Goal: Transaction & Acquisition: Purchase product/service

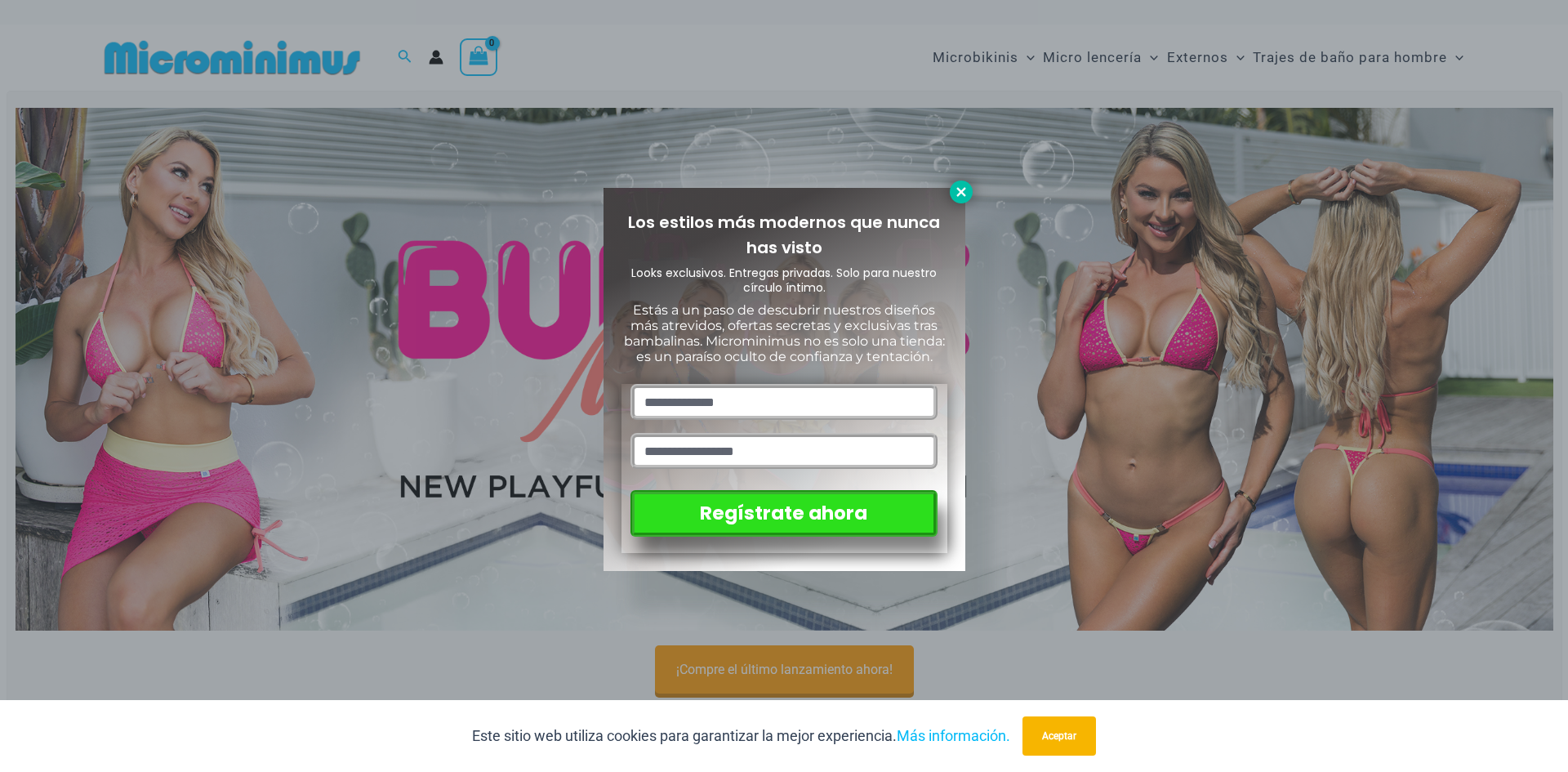
click at [962, 192] on icon at bounding box center [961, 191] width 9 height 9
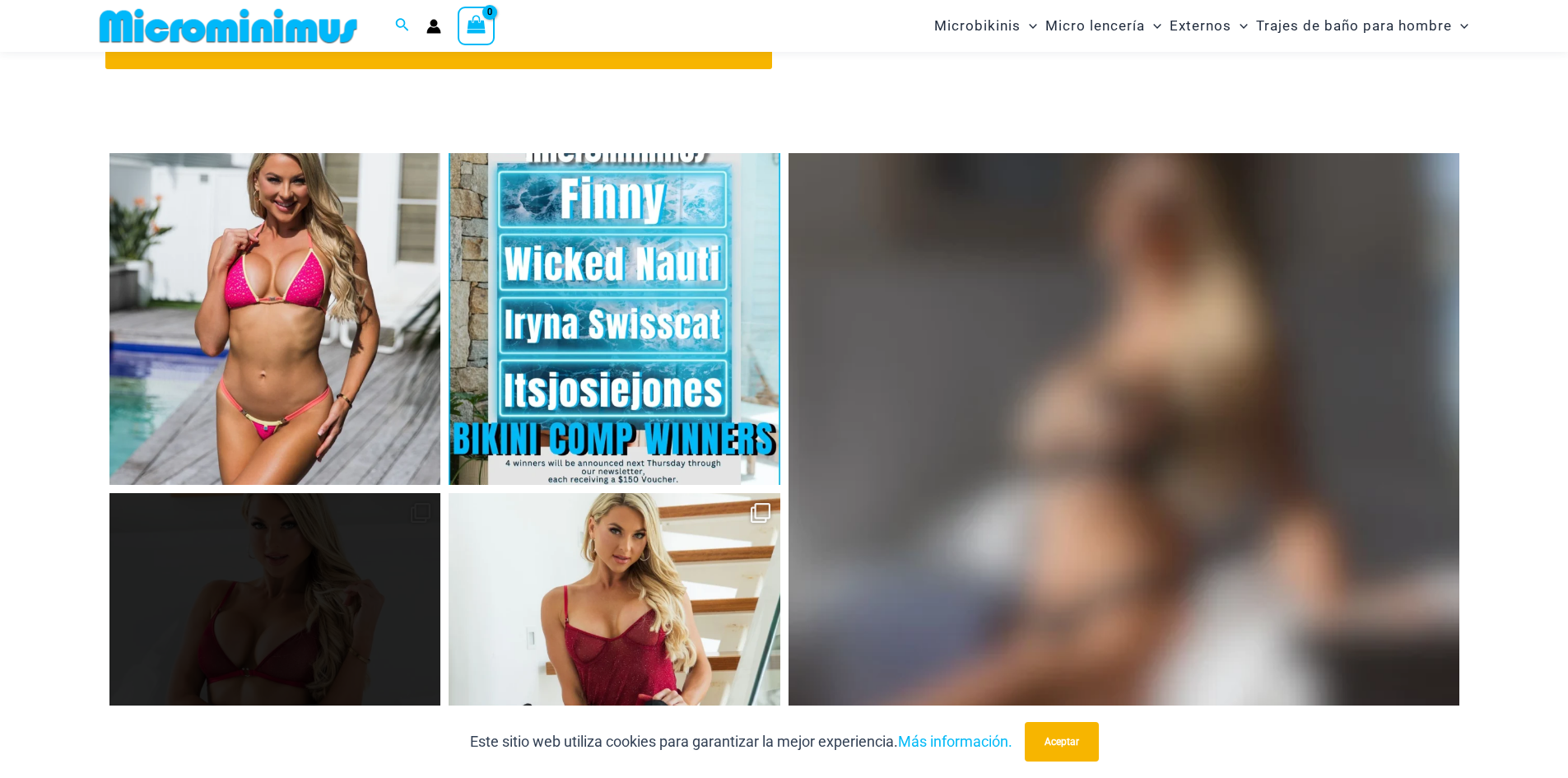
scroll to position [7063, 0]
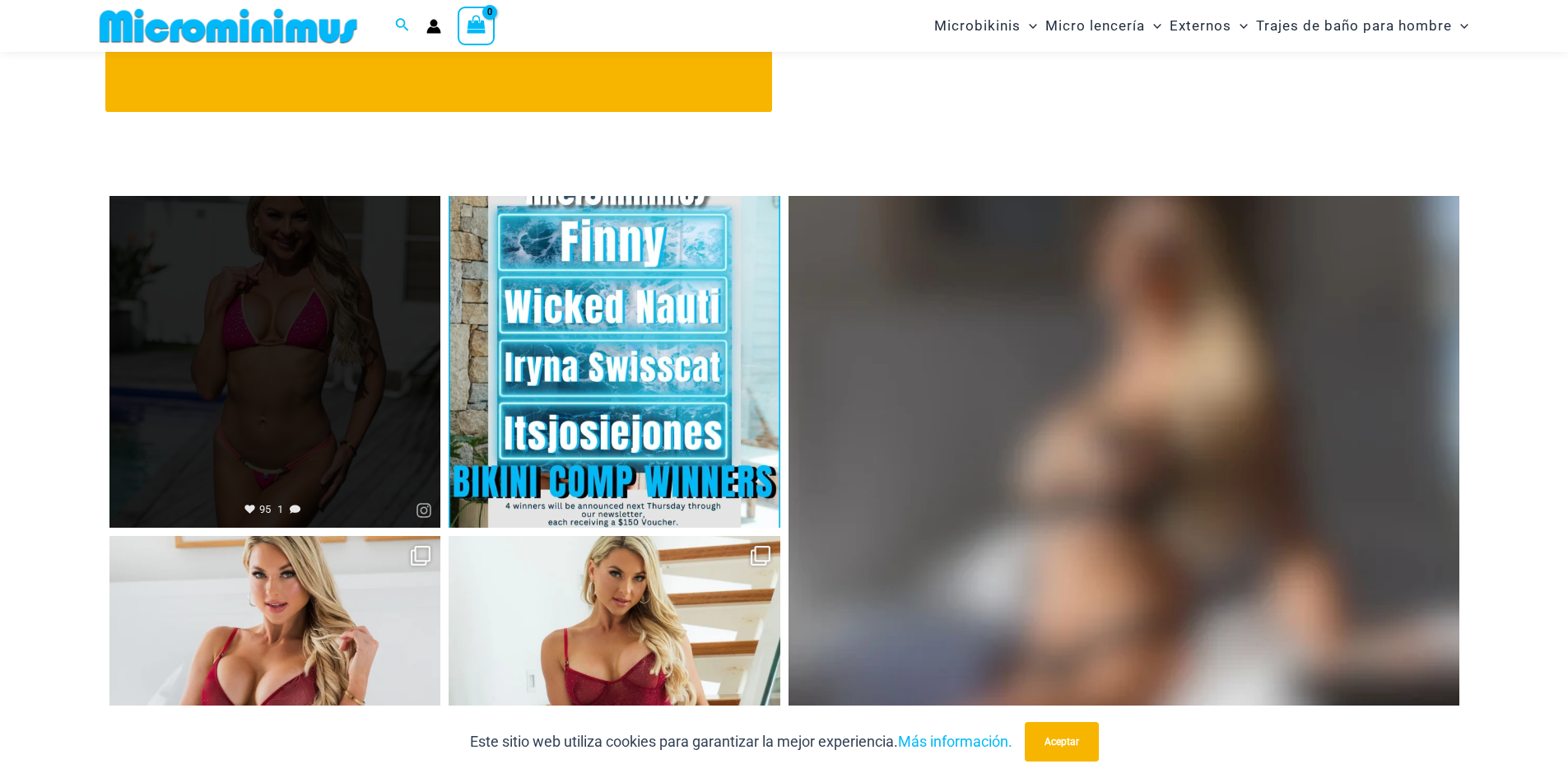
click at [250, 383] on link "Abierto" at bounding box center [276, 362] width 332 height 332
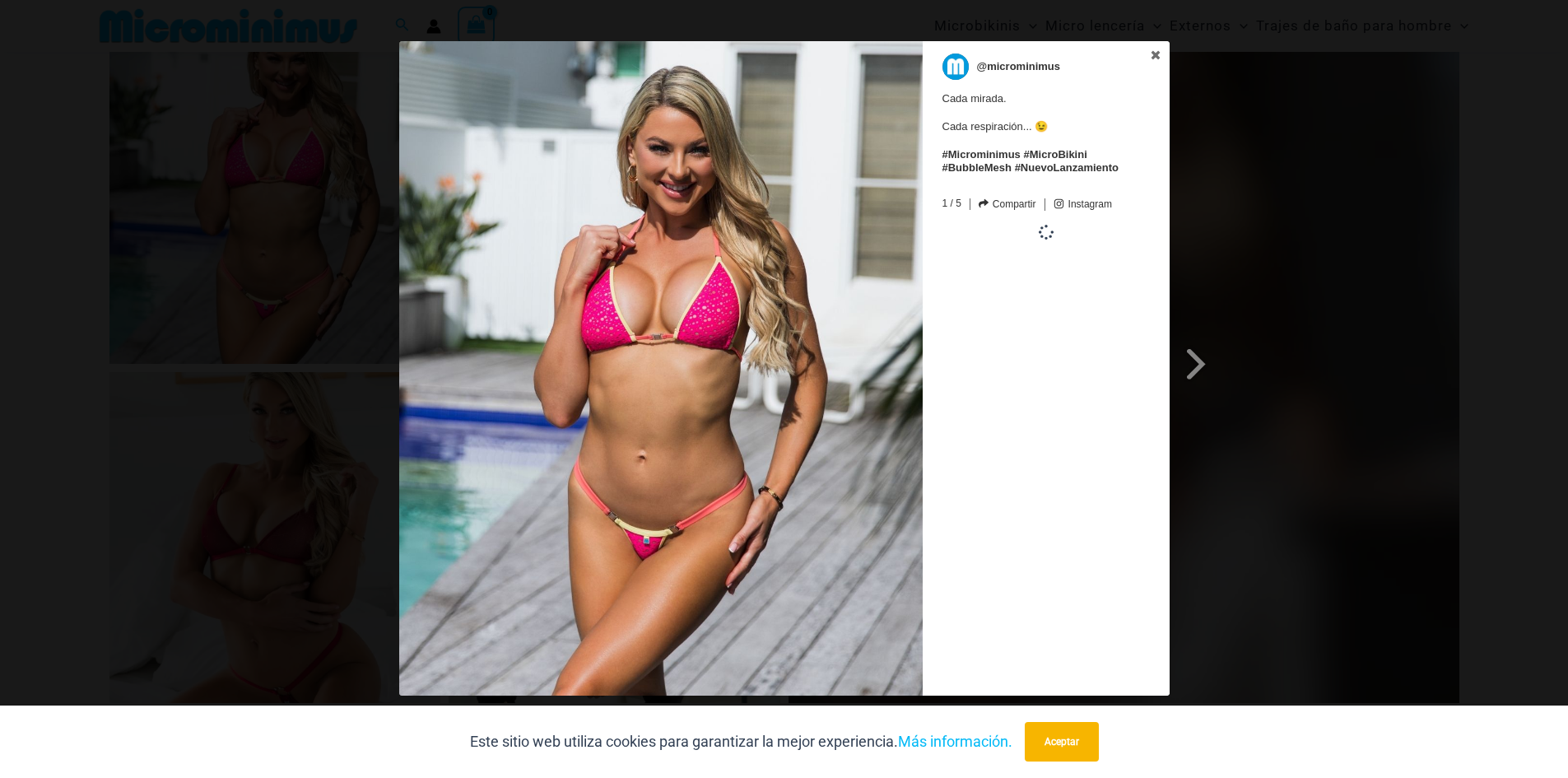
scroll to position [7228, 0]
click at [1159, 58] on icon at bounding box center [1155, 55] width 12 height 12
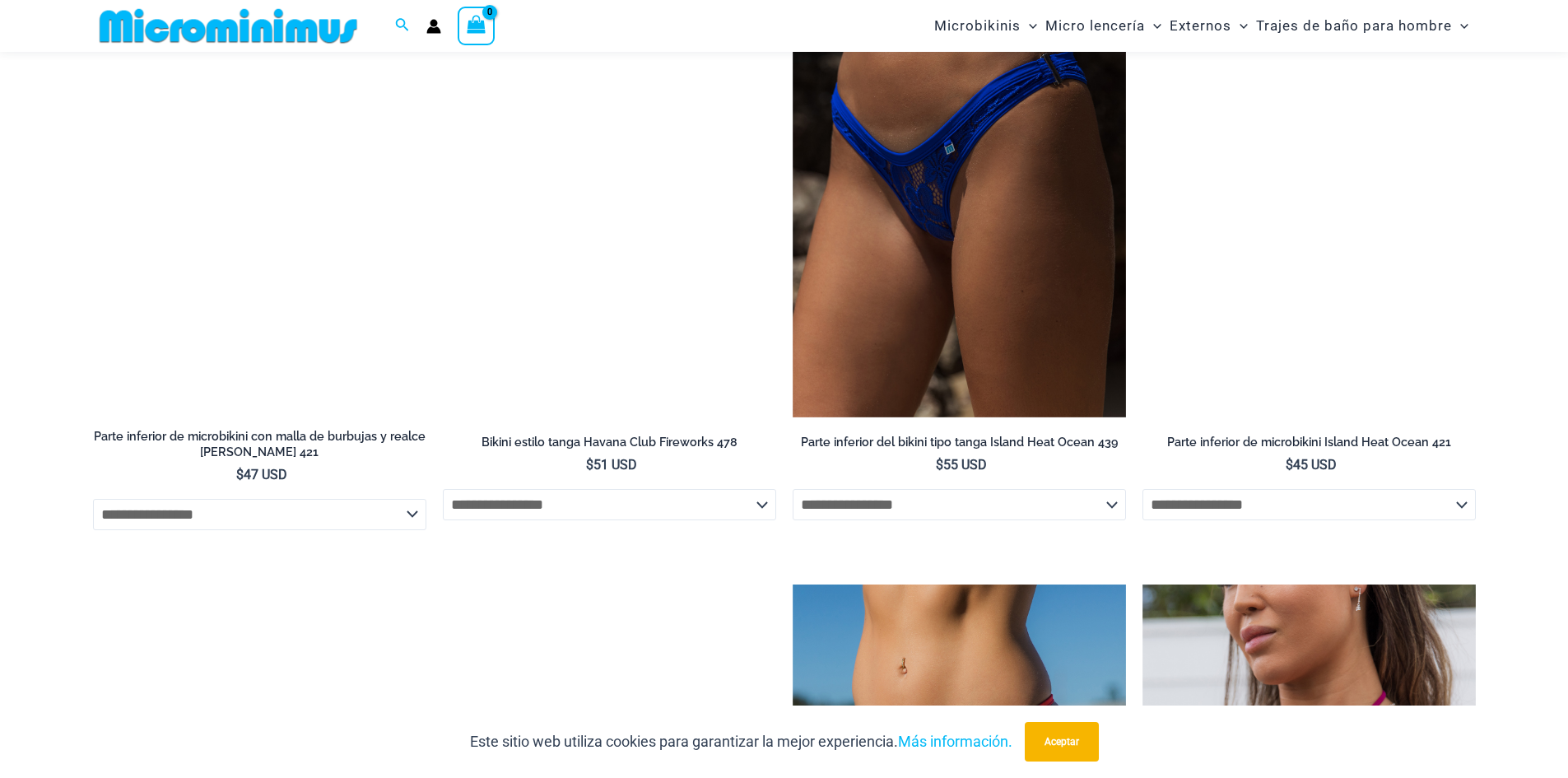
scroll to position [4348, 0]
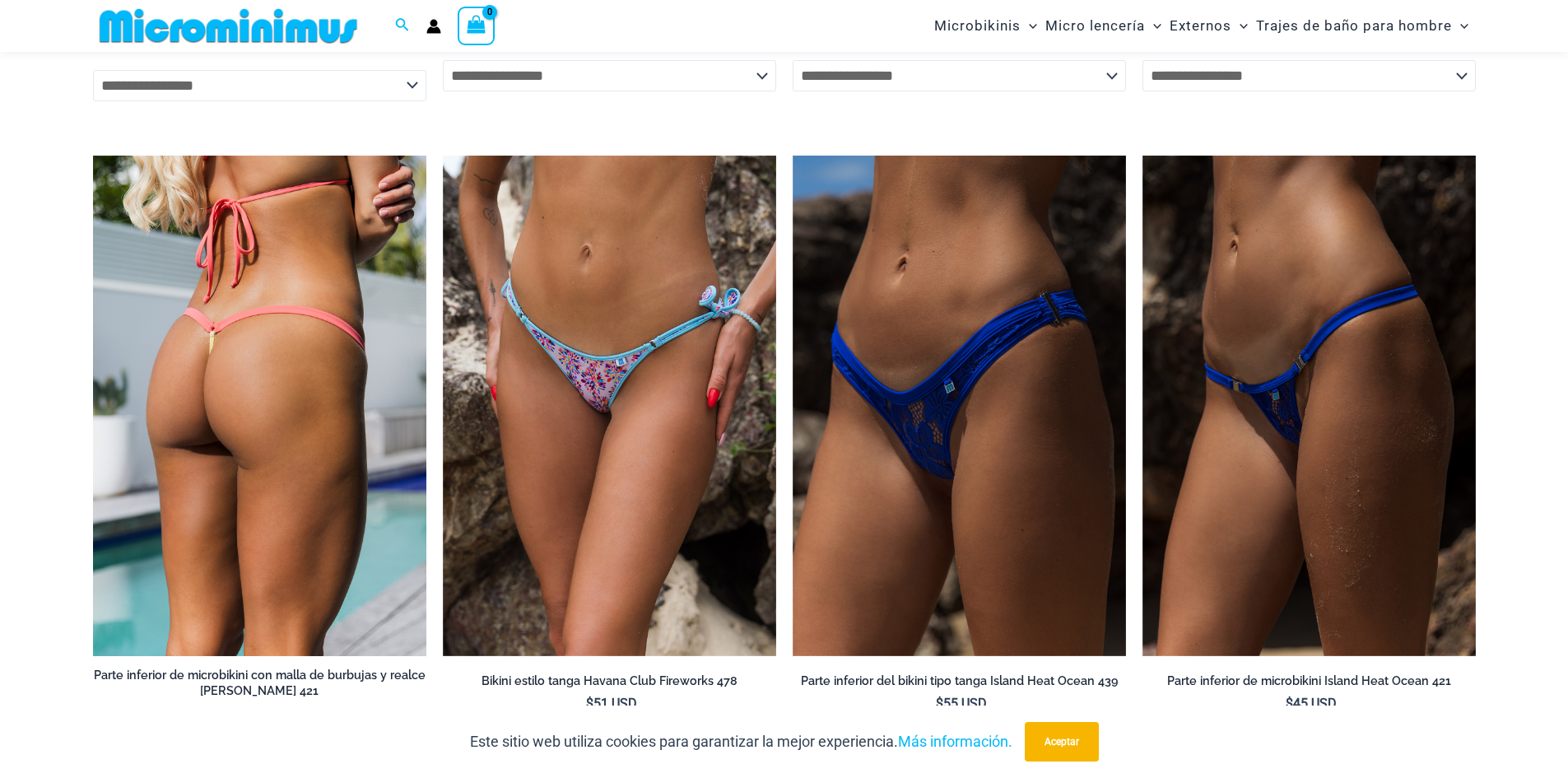
click at [215, 357] on img at bounding box center [259, 406] width 333 height 501
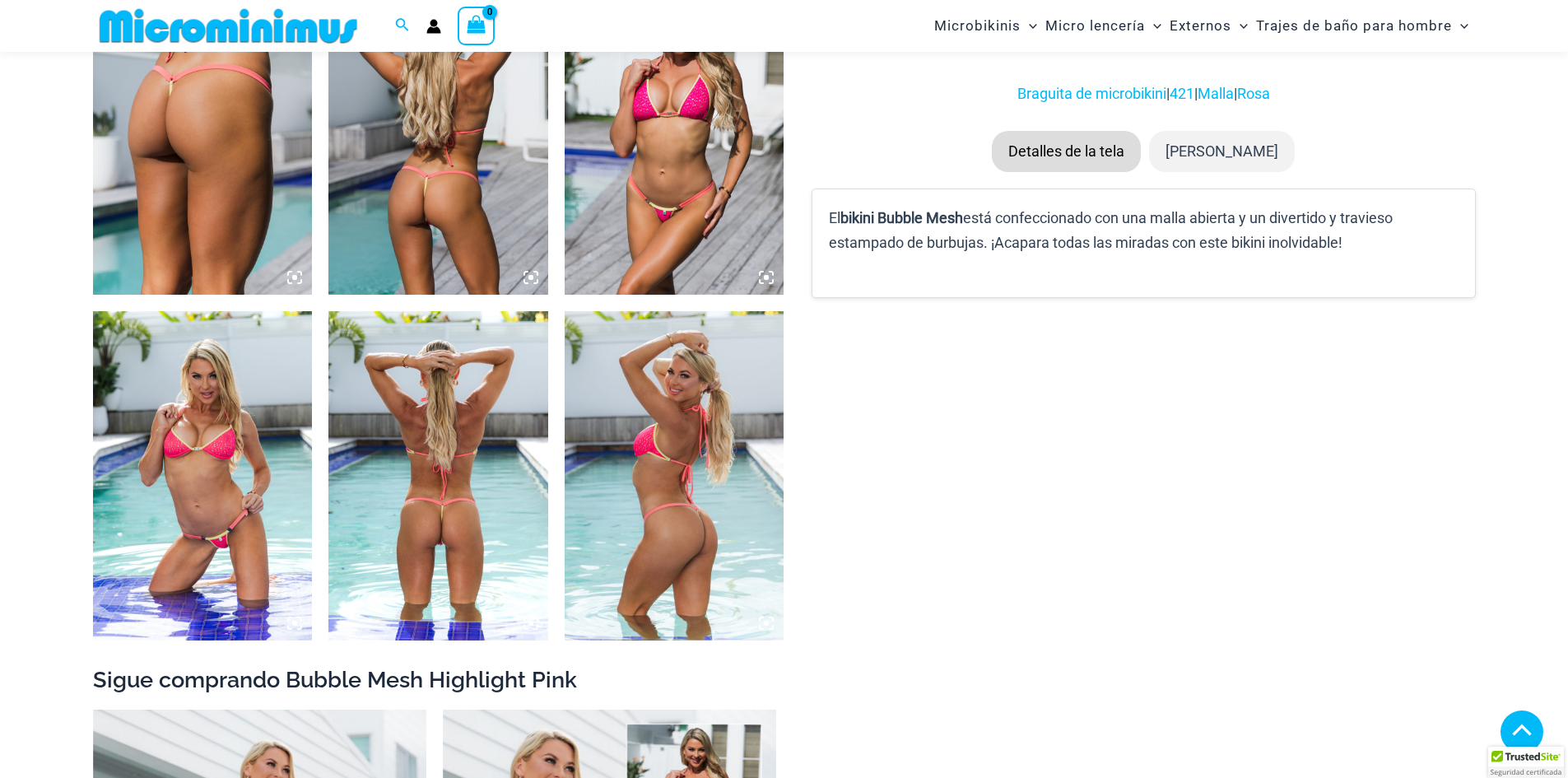
scroll to position [1219, 0]
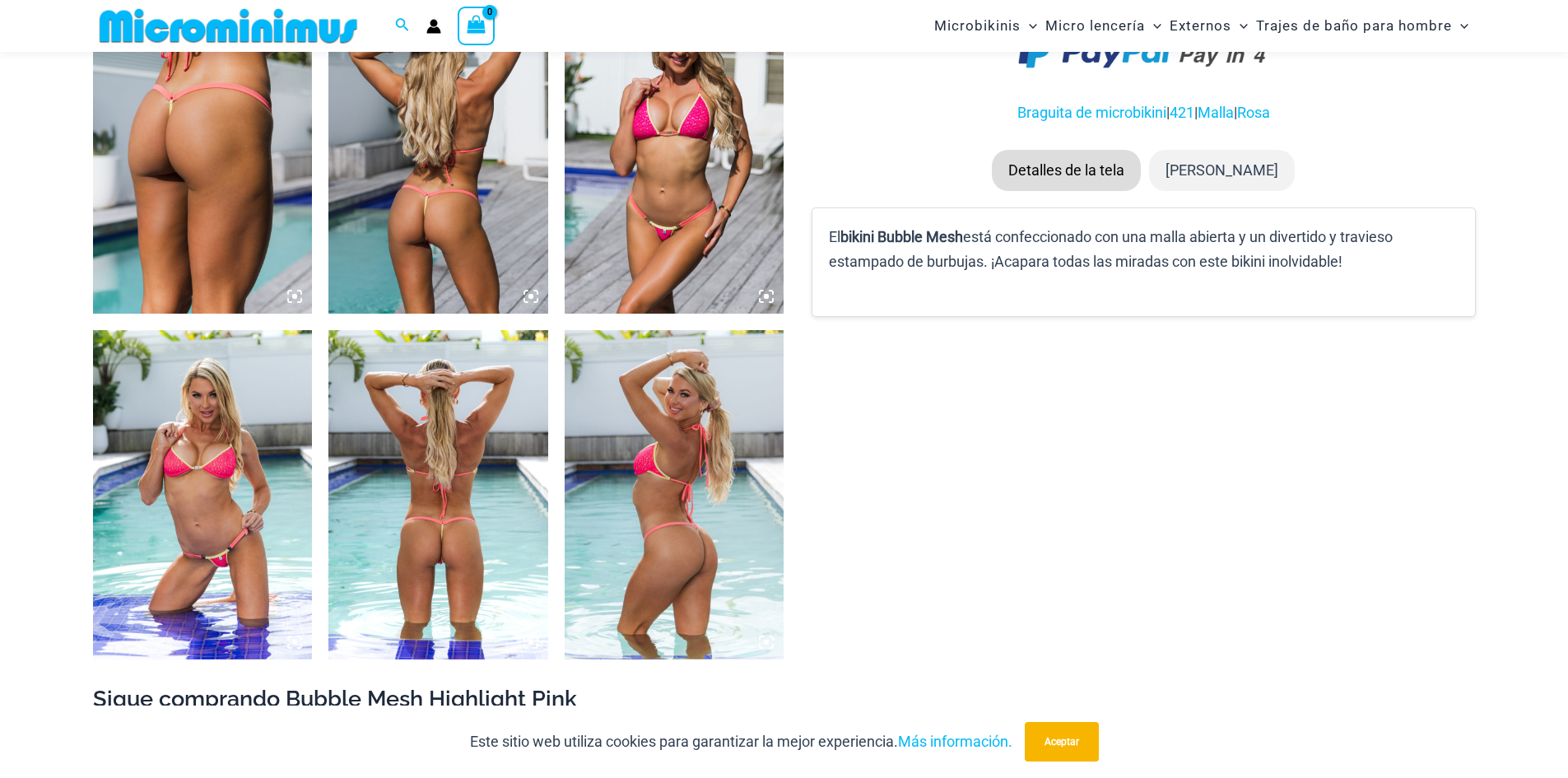
click at [427, 564] on img at bounding box center [438, 494] width 220 height 329
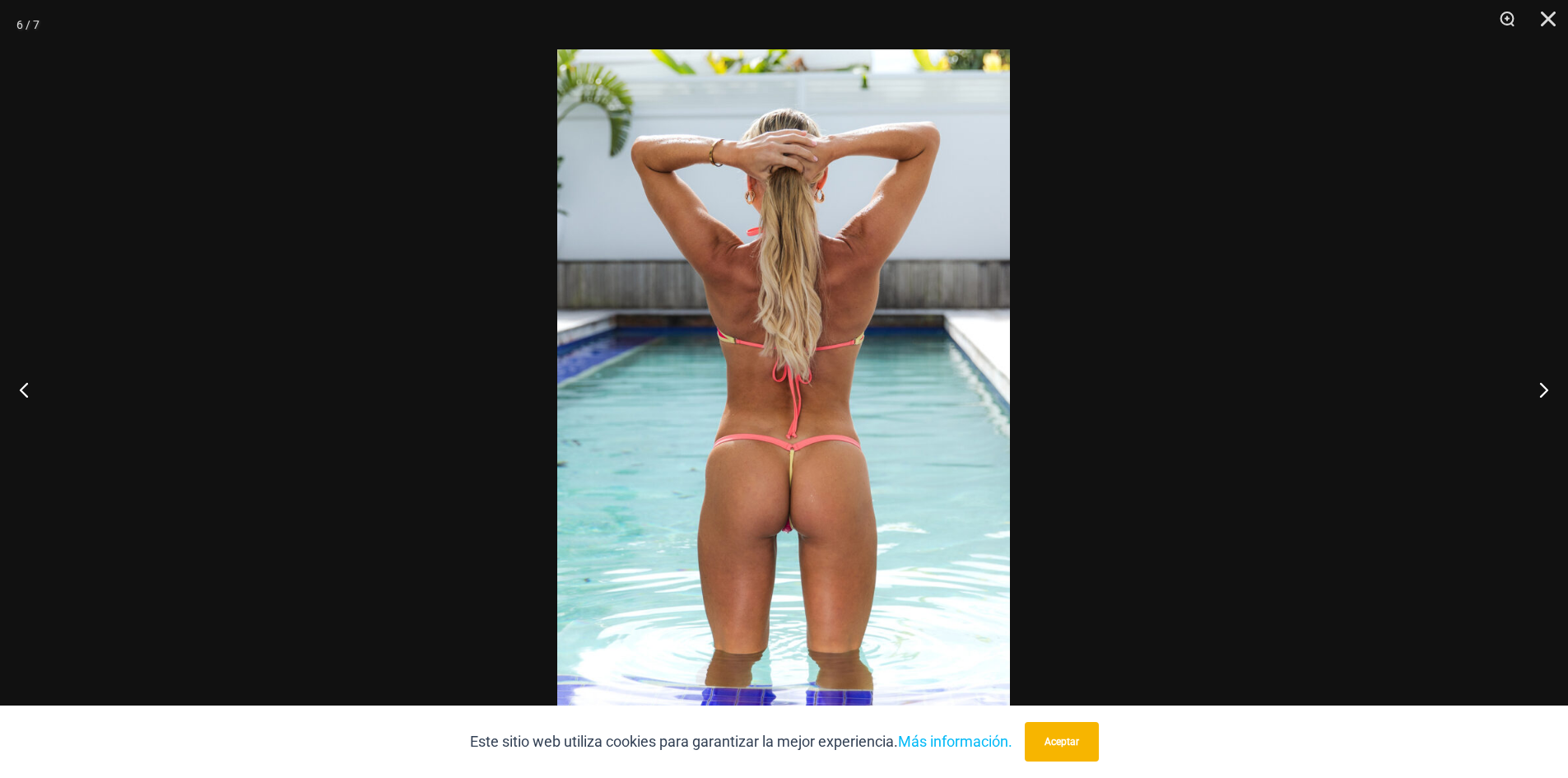
click at [826, 505] on img at bounding box center [784, 389] width 452 height 679
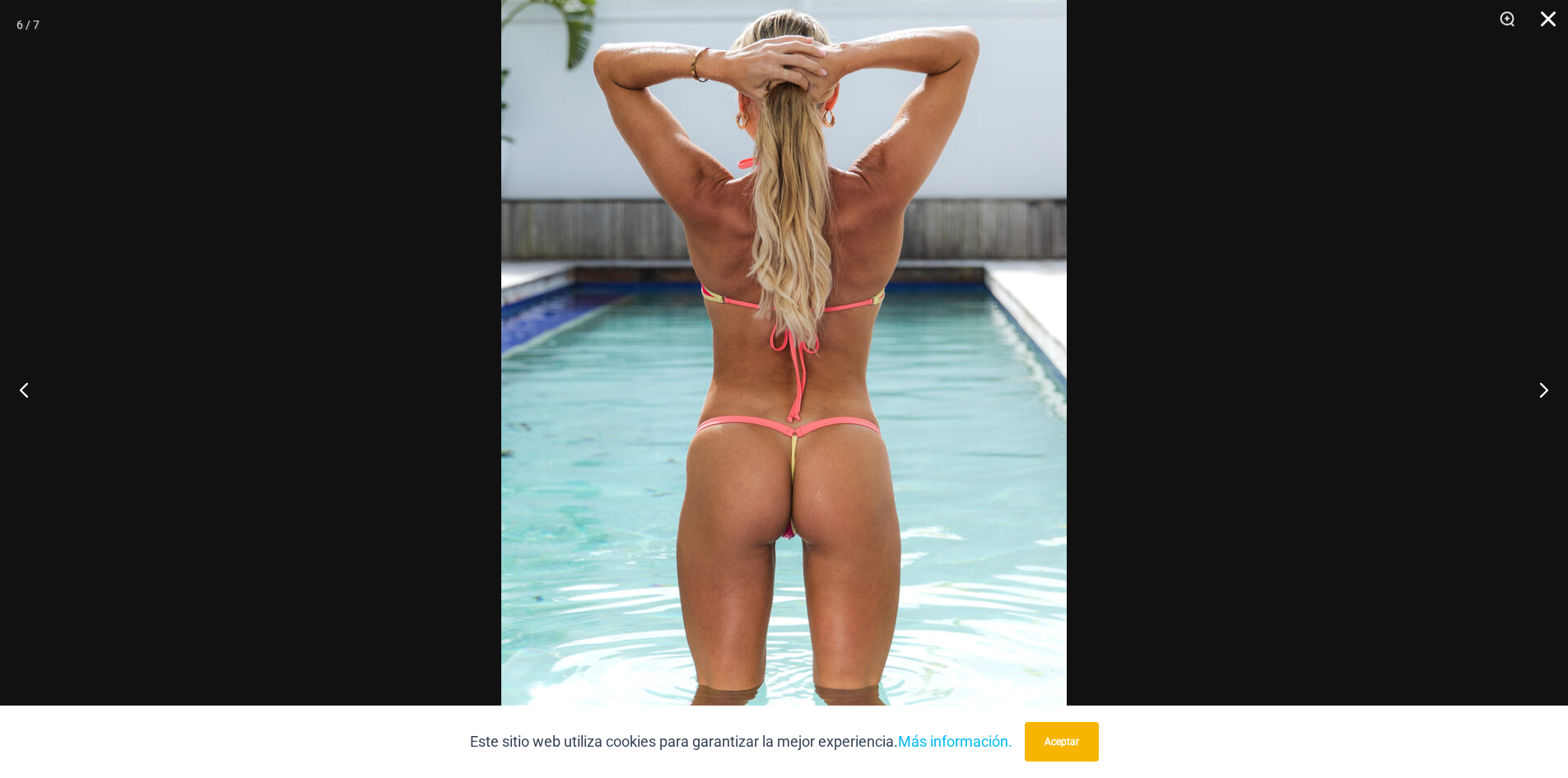
click at [1552, 19] on button "Cerca" at bounding box center [1543, 24] width 41 height 49
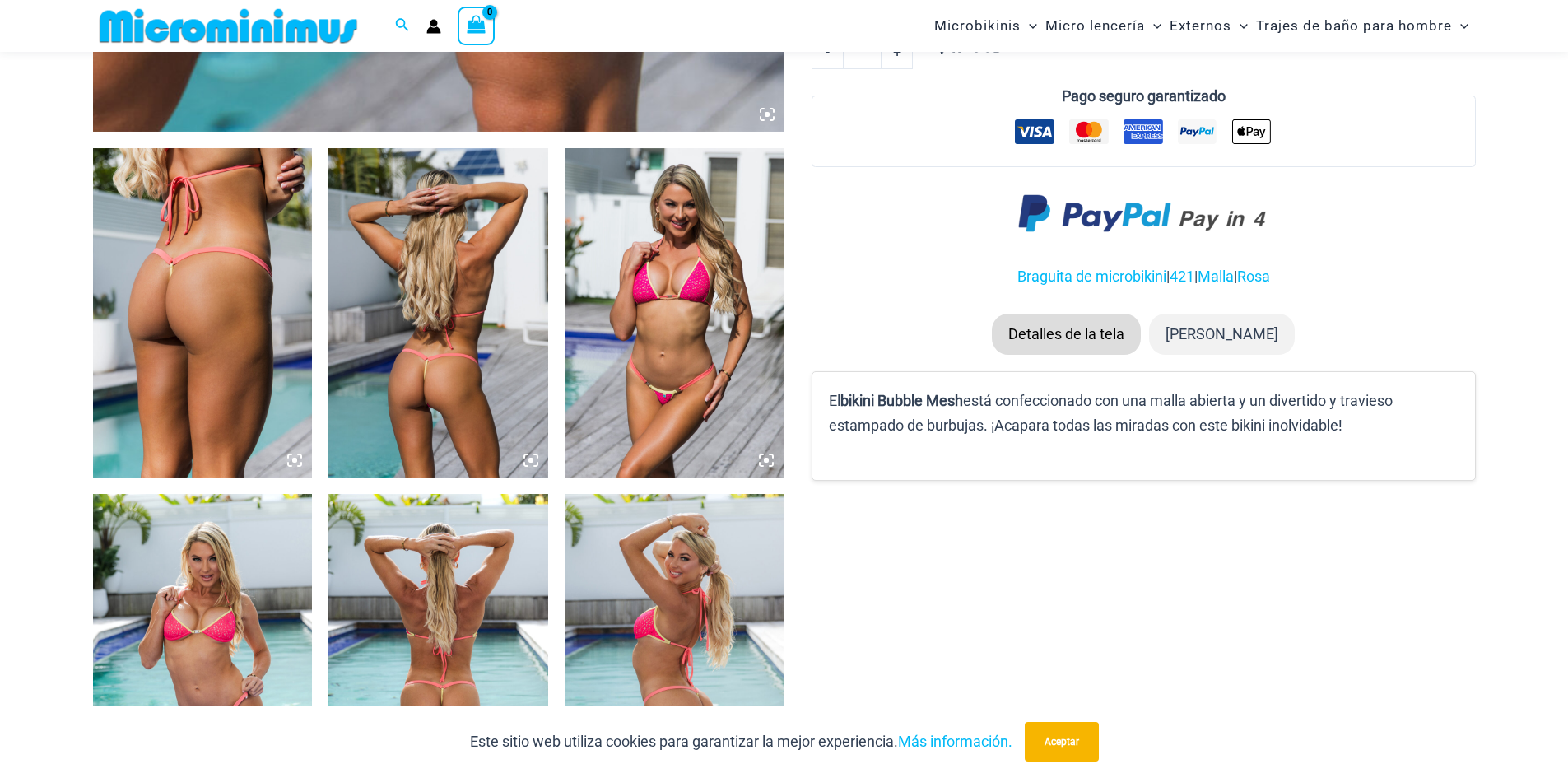
scroll to position [1054, 0]
click at [530, 459] on icon at bounding box center [530, 460] width 15 height 15
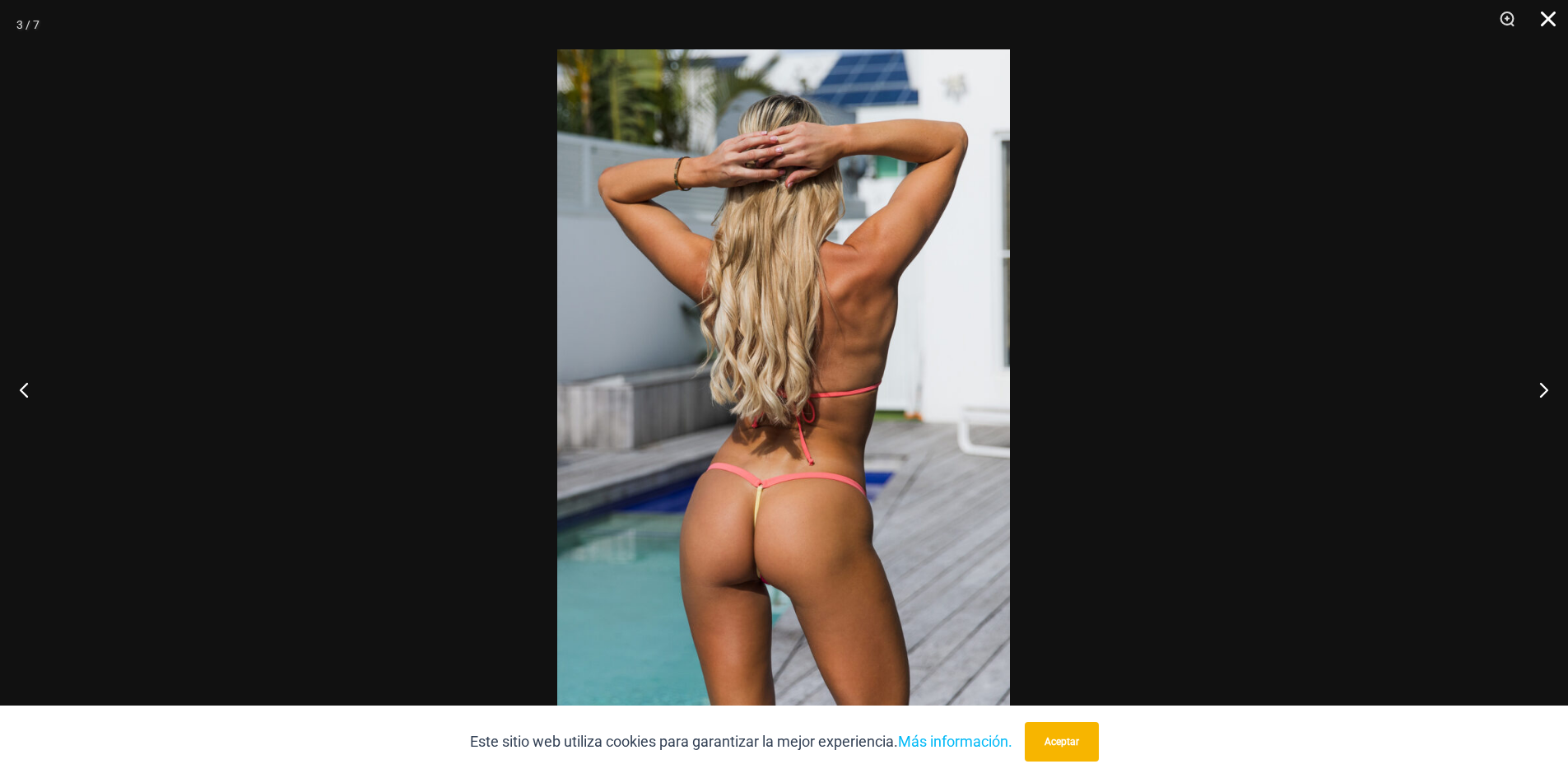
click at [1547, 17] on button "Cerca" at bounding box center [1543, 24] width 41 height 49
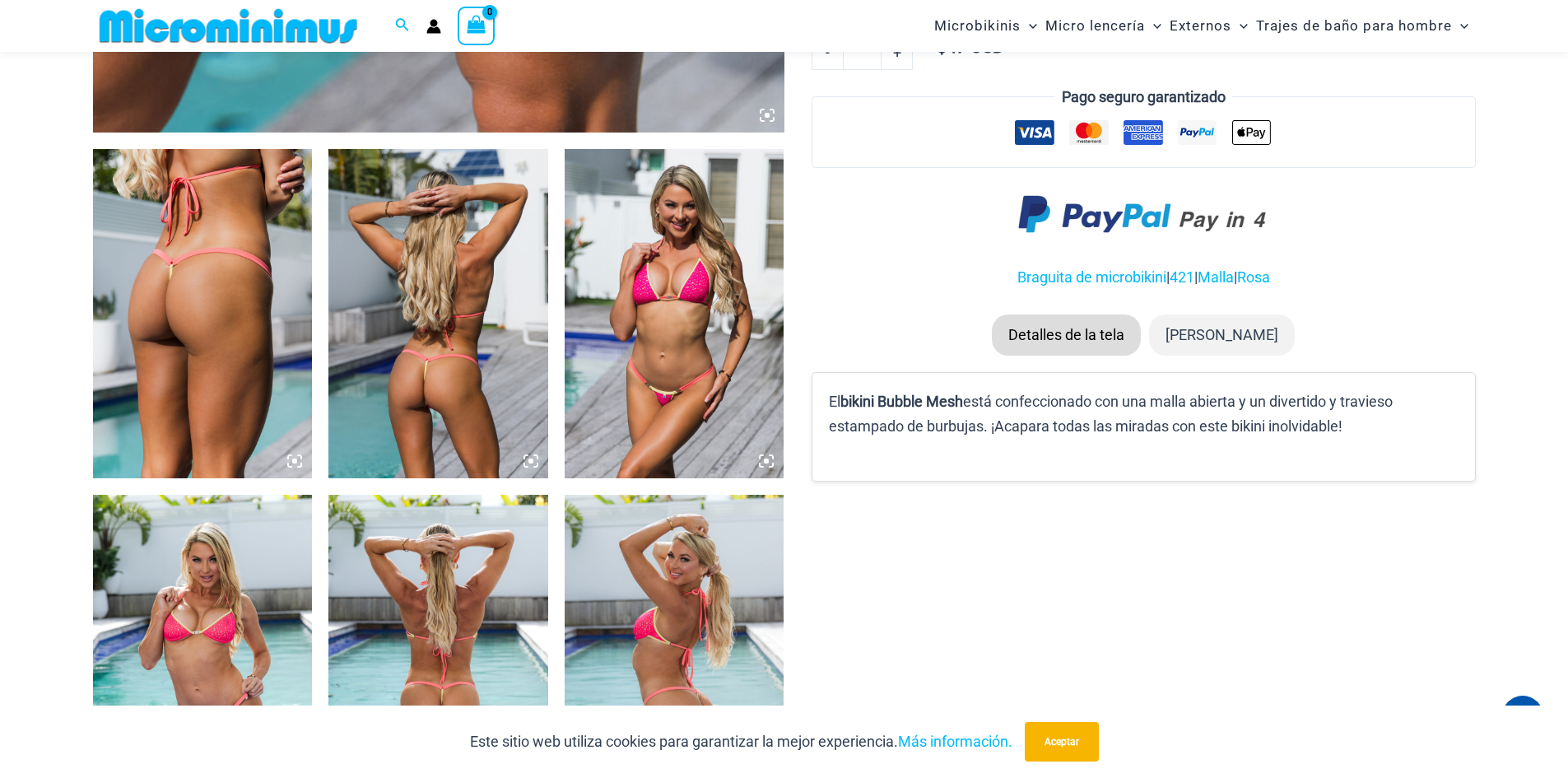
click at [293, 463] on icon at bounding box center [295, 461] width 5 height 5
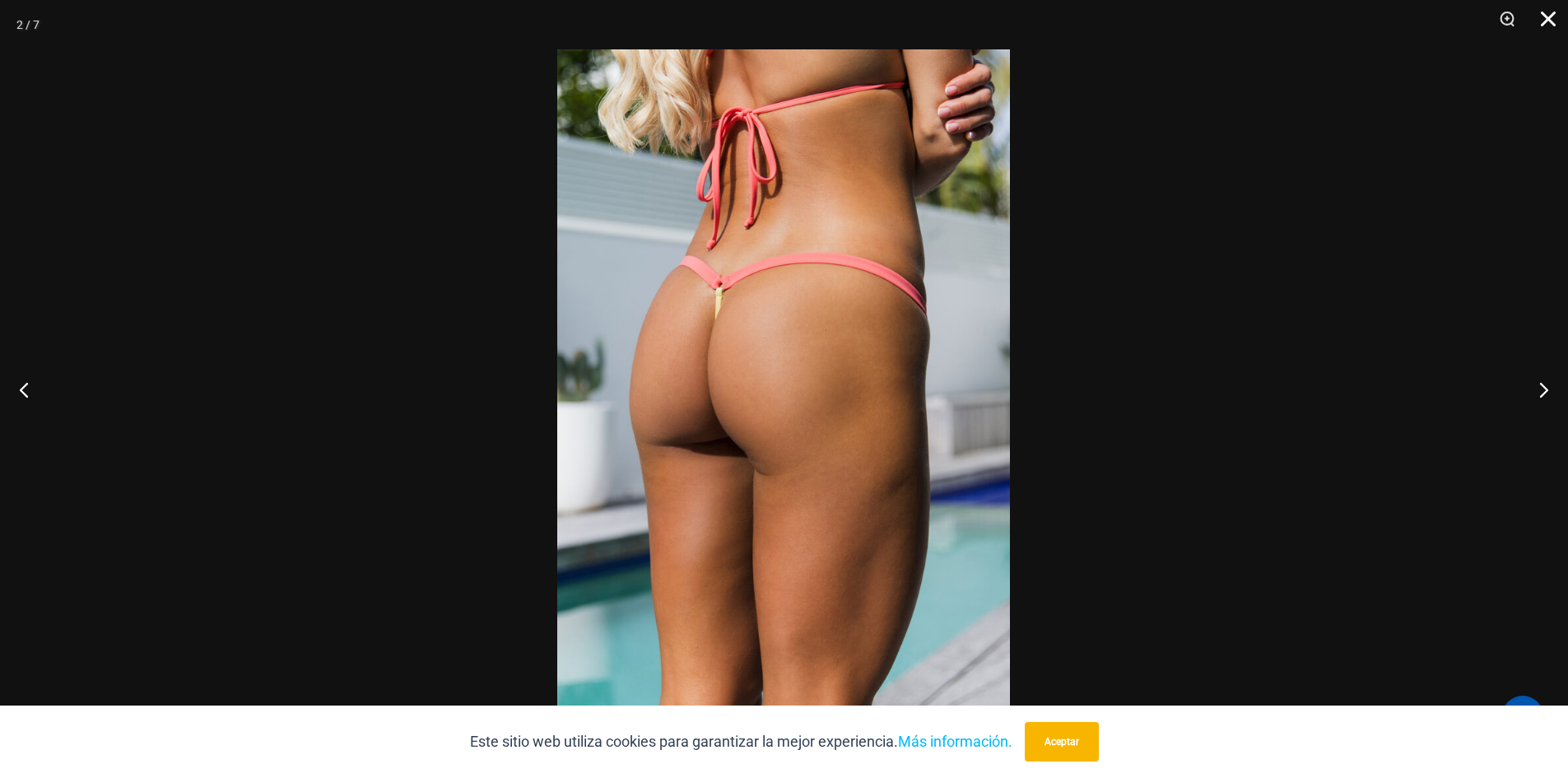
click at [1556, 21] on button "Cerca" at bounding box center [1543, 24] width 41 height 49
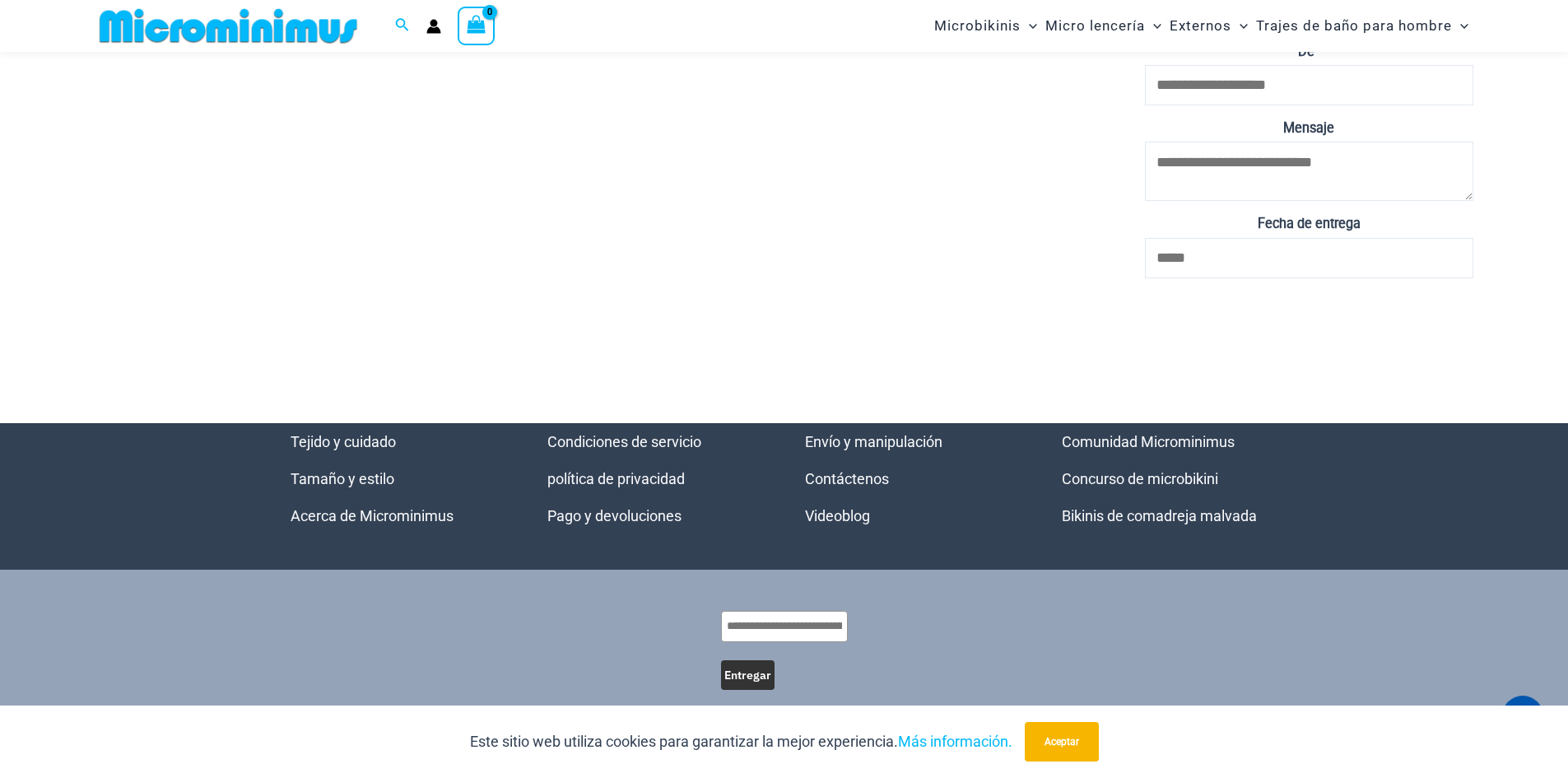
scroll to position [5927, 0]
